Goal: Task Accomplishment & Management: Use online tool/utility

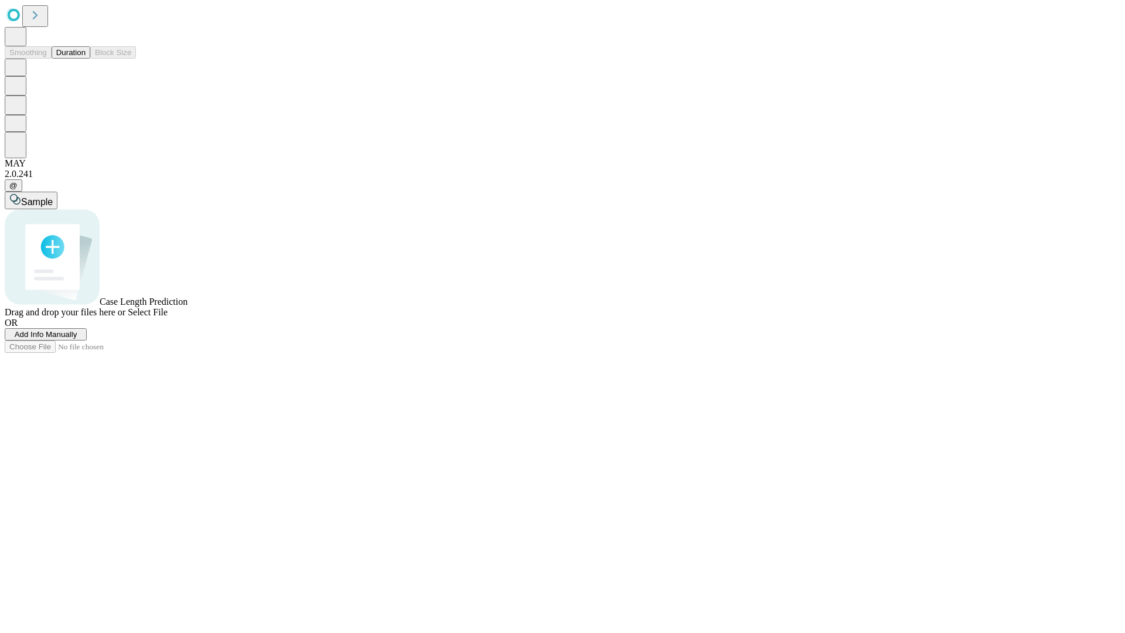
click at [86, 59] on button "Duration" at bounding box center [71, 52] width 39 height 12
click at [77, 339] on span "Add Info Manually" at bounding box center [46, 334] width 63 height 9
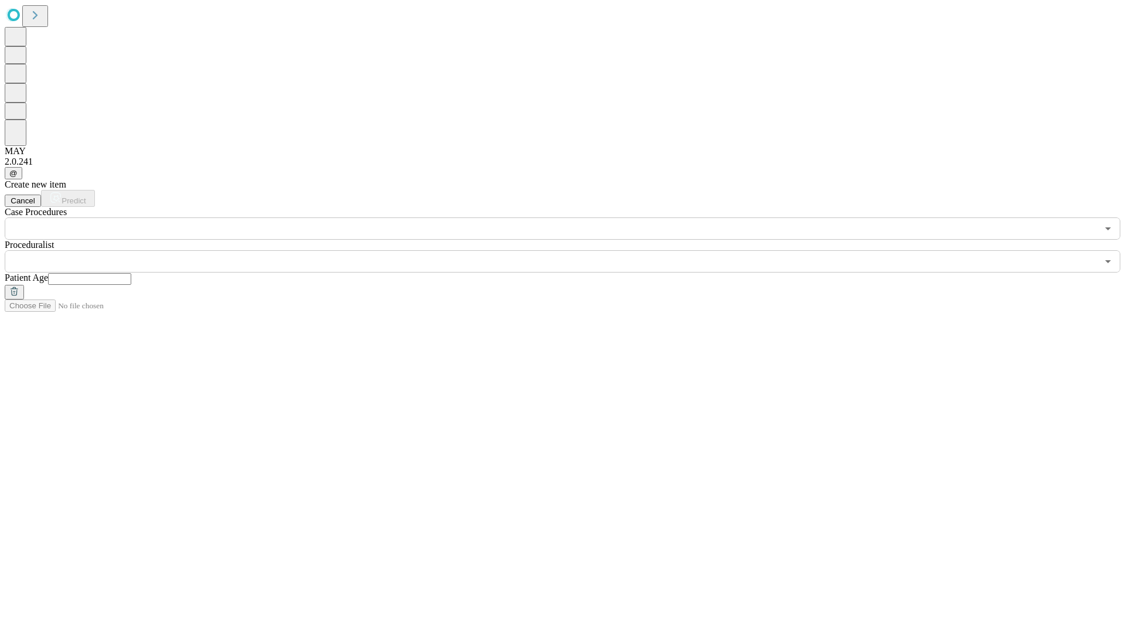
click at [131, 273] on input "text" at bounding box center [89, 279] width 83 height 12
type input "**"
click at [571, 250] on input "text" at bounding box center [551, 261] width 1092 height 22
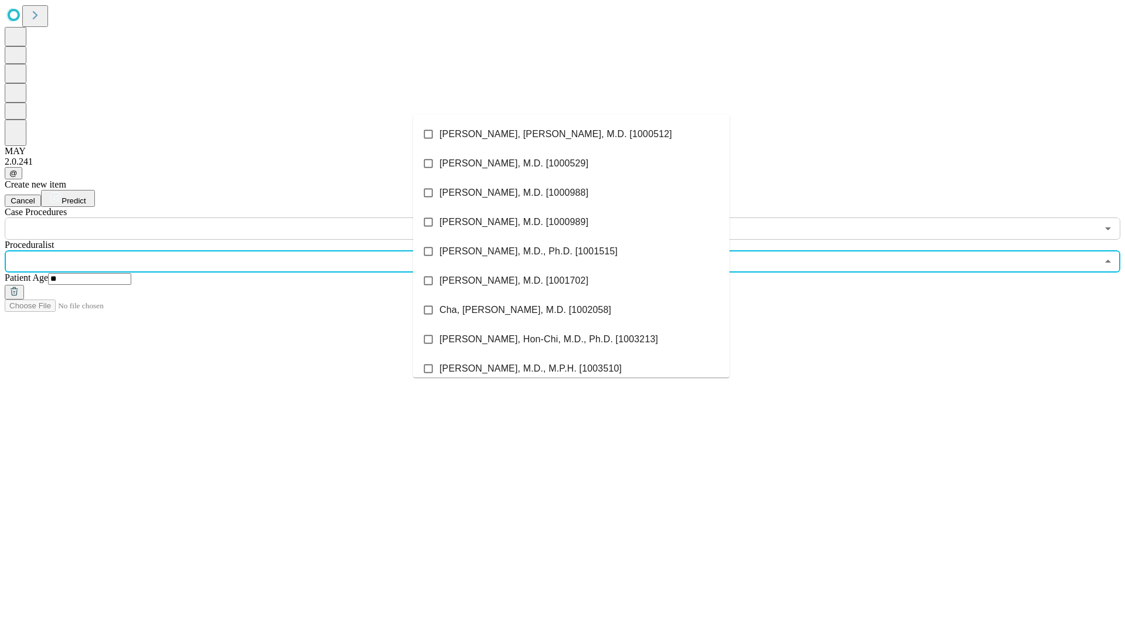
click at [571, 134] on li "[PERSON_NAME], [PERSON_NAME], M.D. [1000512]" at bounding box center [571, 133] width 316 height 29
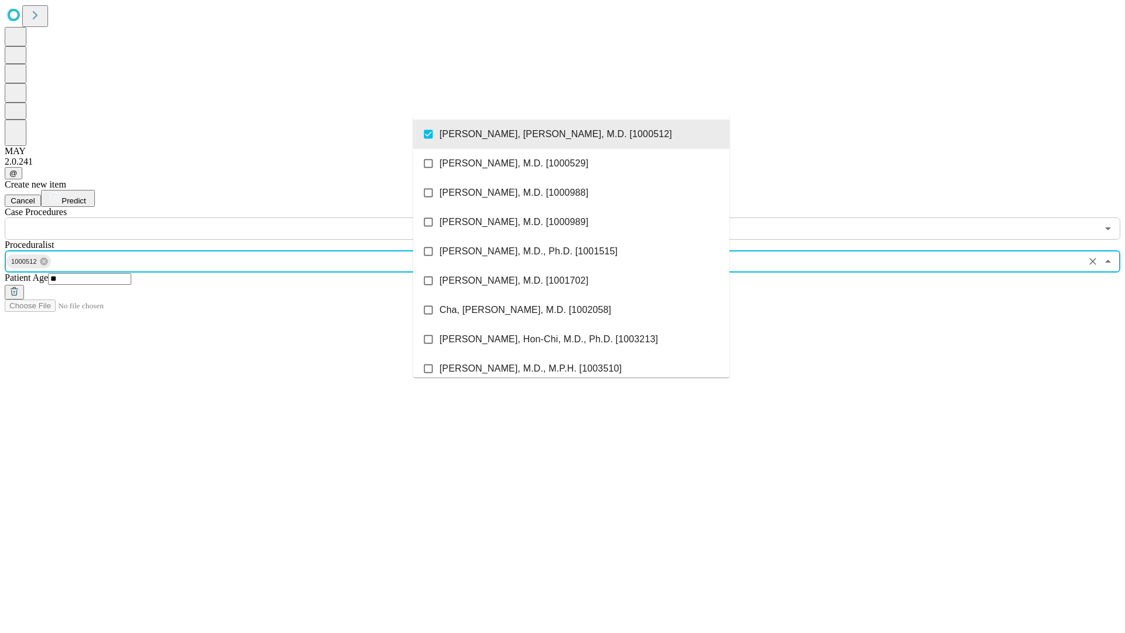
click at [246, 217] on input "text" at bounding box center [551, 228] width 1092 height 22
